Goal: Task Accomplishment & Management: Complete application form

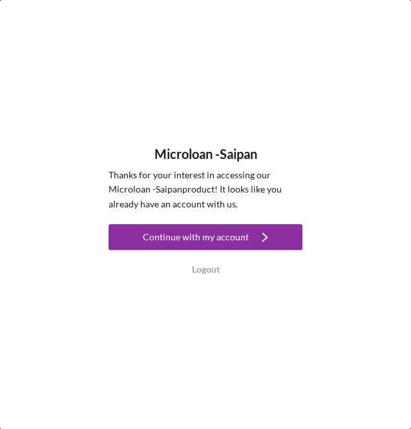
click at [276, 238] on icon "Icon/Navigate" at bounding box center [265, 237] width 32 height 32
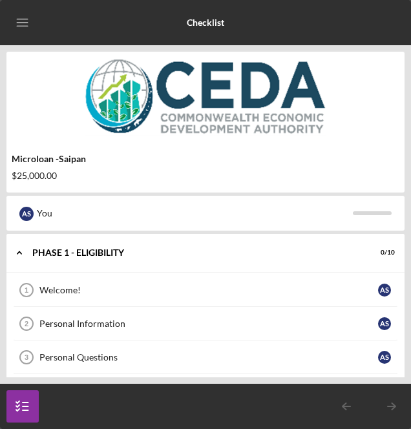
click at [351, 291] on div "Welcome!" at bounding box center [208, 290] width 338 height 10
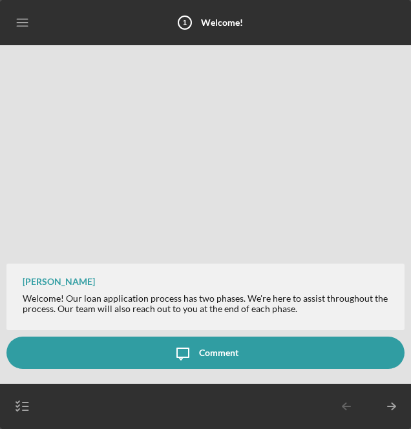
click at [391, 406] on line "button" at bounding box center [390, 406] width 7 height 0
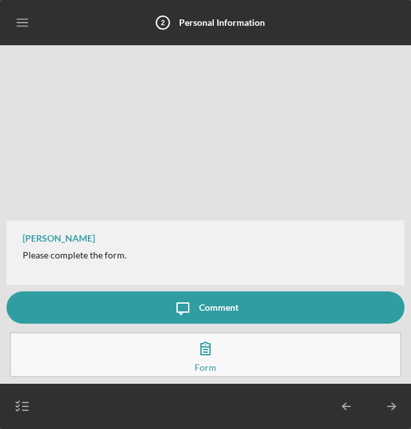
click at [285, 356] on button "Complete the Form Form" at bounding box center [205, 354] width 391 height 45
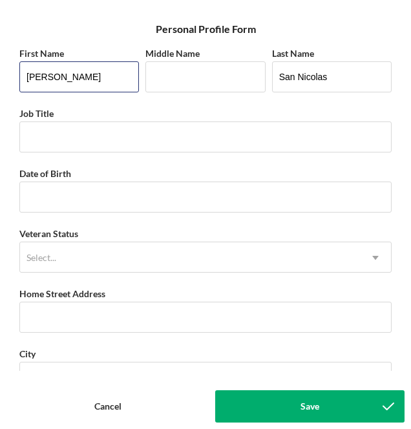
click at [67, 72] on input "[PERSON_NAME]" at bounding box center [78, 76] width 119 height 31
click at [53, 64] on input "[PERSON_NAME]" at bounding box center [78, 76] width 119 height 31
type input "A"
type input "[PERSON_NAME]"
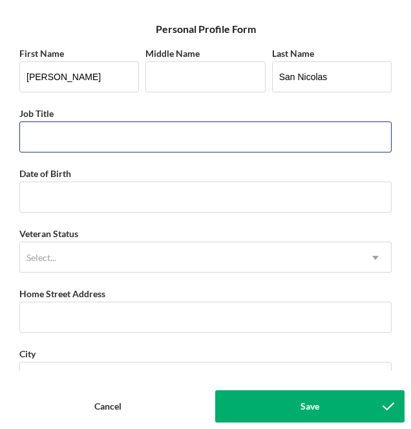
click at [66, 134] on input "Job Title" at bounding box center [205, 136] width 372 height 31
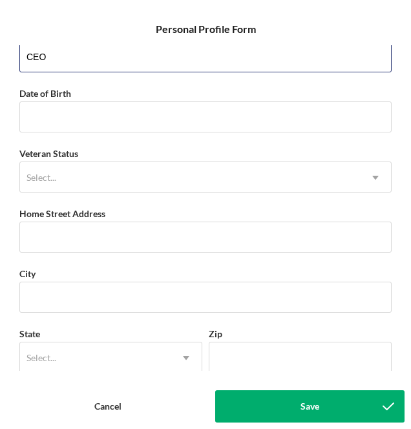
scroll to position [83, 0]
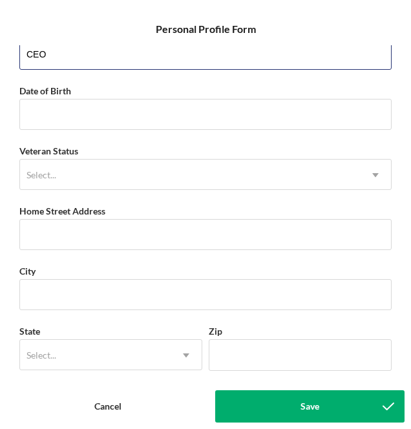
type input "CEO"
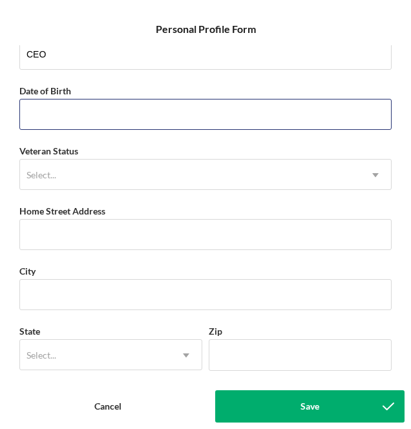
click at [48, 111] on input "Date of Birth" at bounding box center [205, 114] width 372 height 31
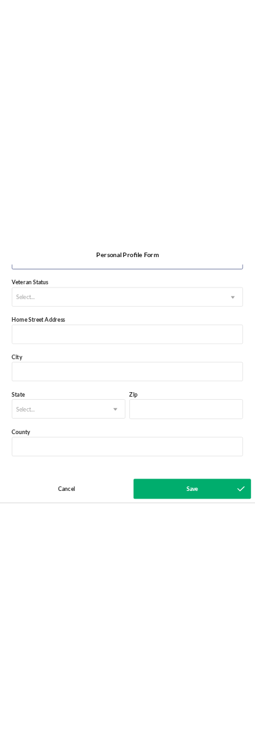
scroll to position [165, 0]
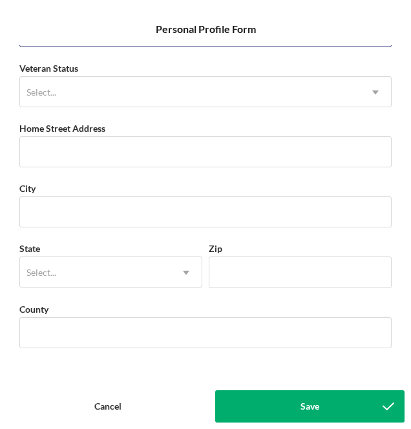
type input "[DATE]"
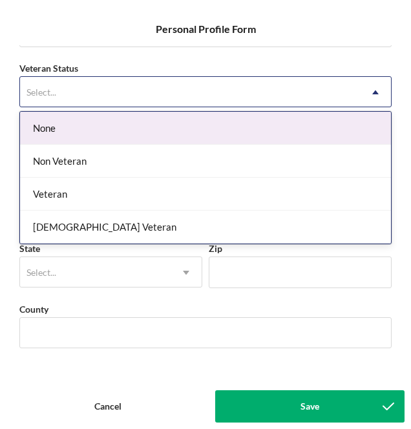
click at [38, 159] on div "Non Veteran" at bounding box center [205, 161] width 371 height 33
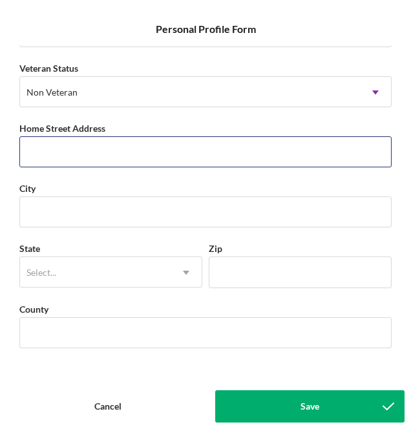
click at [39, 138] on input "Home Street Address" at bounding box center [205, 151] width 372 height 31
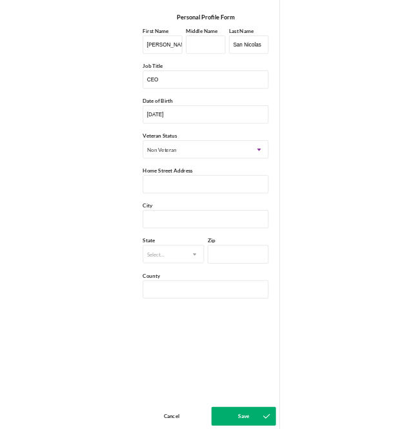
scroll to position [0, 0]
